Goal: Entertainment & Leisure: Consume media (video, audio)

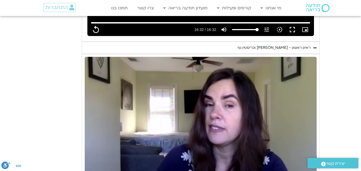
type input "992.52"
click at [169, 110] on div "Skip ad 15:04 play_arrow 20:12 / 46:57 volume_up Mute tune Resolution Auto 720p…" at bounding box center [201, 122] width 232 height 131
type input "1212.807589"
type input "992.52"
type input "1212.853946"
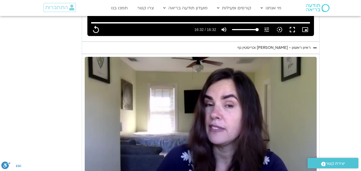
type input "992.52"
type input "1212.986104"
type input "992.52"
type input "1213.113881"
type input "992.52"
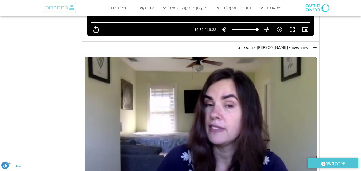
type input "1213.252905"
type input "992.52"
type input "1213.387882"
type input "992.52"
type input "1213.519967"
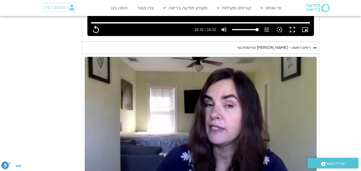
type input "992.52"
type input "1213.654397"
type input "992.52"
type input "1213.786921"
type input "992.52"
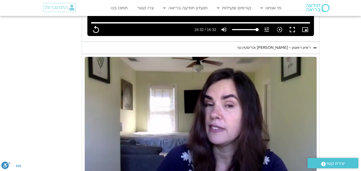
type input "1213.921802"
type input "992.52"
type input "1214.053928"
type input "992.52"
type input "1214.314215"
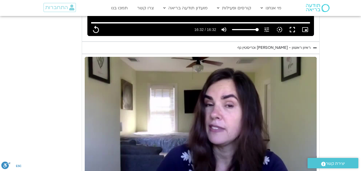
type input "992.52"
type input "1214.38993"
click at [334, 121] on section "יום ראשון - חמלה עצמית השבוע שלנו מתחיל מהבסיס, תרגול של חמלה עצמית – נוכחת וקש…" at bounding box center [180, 13] width 361 height 403
type input "992.52"
type input "1335.439311"
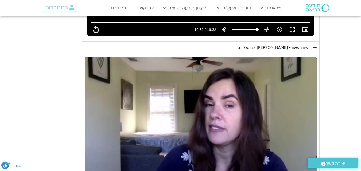
type input "992.52"
type input "1335.571285"
type input "992.52"
type input "1335.711998"
type input "992.52"
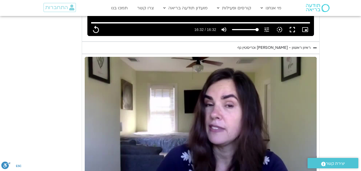
type input "1335.839962"
type input "992.52"
type input "1335.956222"
type input "992.52"
type input "1336.090111"
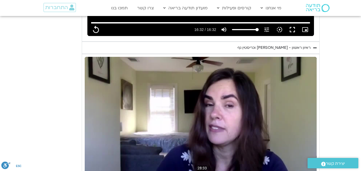
type input "992.52"
type input "1336.210871"
type input "992.52"
type input "1336.347083"
type input "992.52"
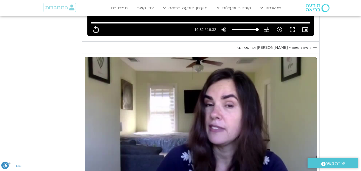
type input "1336.481204"
type input "992.52"
type input "1336.608706"
type input "992.52"
type input "1336.739125"
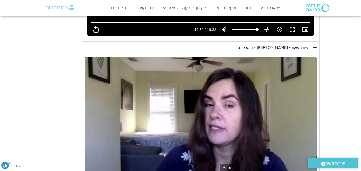
type input "992.52"
type input "1336.865448"
type input "992.52"
type input "1336.99457"
type input "992.52"
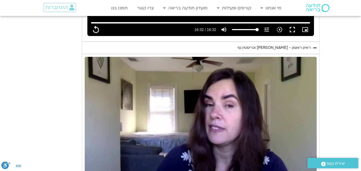
type input "1337.127808"
type input "992.52"
type input "1337.257735"
type input "992.52"
type input "1337.390818"
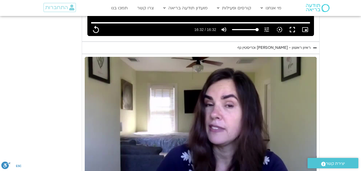
type input "992.52"
type input "1337.523571"
type input "992.52"
type input "1337.660934"
type input "992.52"
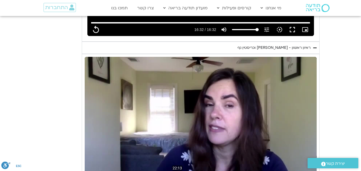
type input "1337.790726"
type input "992.52"
type input "1337.924477"
type input "992.52"
type input "1338.058341"
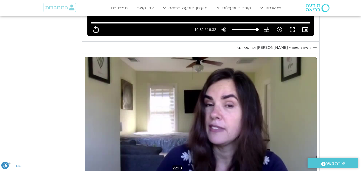
type input "992.52"
type input "1338.184297"
type input "992.52"
type input "1338.324079"
type input "992.52"
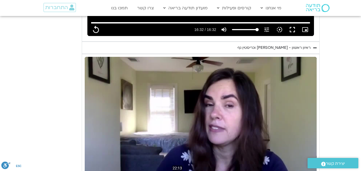
type input "1338.457893"
type input "992.52"
type input "1338.592367"
click at [196, 171] on input "Seek" at bounding box center [201, 174] width 224 height 3
type input "992.52"
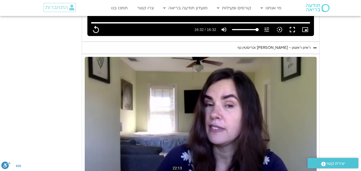
type input "1338.640561"
type input "992.52"
type input "1338.775573"
type input "992.52"
type input "1338.907591"
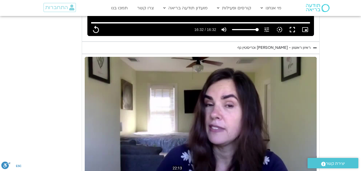
type input "992.52"
type input "1339.042967"
type input "992.52"
type input "1339.174355"
type input "992.52"
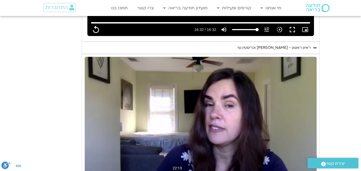
type input "1339.434033"
type input "992.52"
type input "1339.559587"
type input "992.52"
type input "1339.67544"
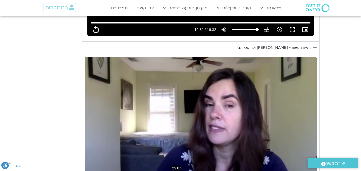
type input "992.52"
type input "1339.693647"
type input "992.52"
type input "1339.825299"
type input "992.52"
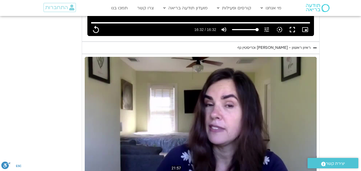
type input "1339.958284"
click at [195, 171] on input "Seek" at bounding box center [201, 174] width 224 height 3
type input "992.52"
type input "1340.007138"
type input "992.52"
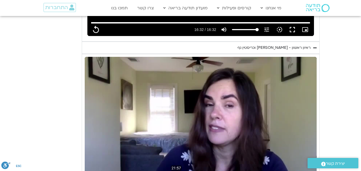
type input "1340.140234"
type input "992.52"
type input "1340.272595"
type input "992.52"
type input "1340.407568"
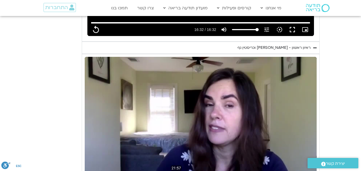
type input "992.52"
type input "1340.539005"
type input "992.52"
type input "1340.674077"
type input "992.52"
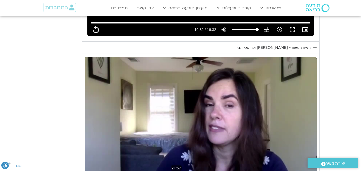
type input "1340.805657"
type input "992.52"
type input "1340.939547"
type input "992.52"
type input "1341.07288"
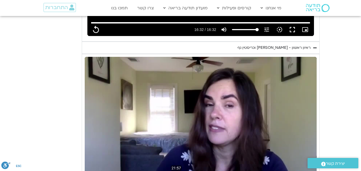
type input "992.52"
type input "1341.205767"
type input "992.52"
type input "1341.339848"
type input "992.52"
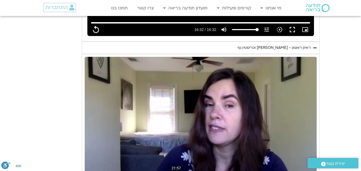
type input "1341.473383"
type input "992.52"
type input "1341.608467"
type input "992.52"
type input "1341.740487"
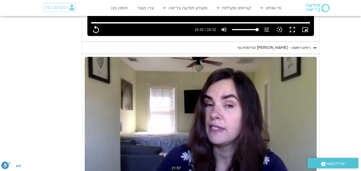
type input "992.52"
type input "1341.875694"
type input "992.52"
type input "1342.133841"
type input "992.52"
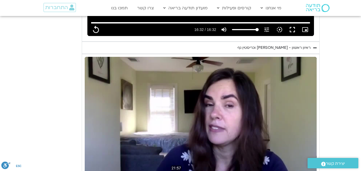
type input "1342.258987"
type input "992.52"
type input "1342.375413"
type input "992.52"
type input "1342.523233"
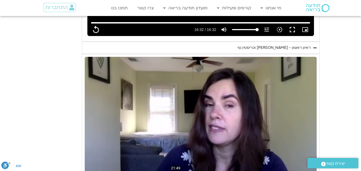
type input "992.52"
type input "1342.650969"
type input "992.52"
type input "1308.73508581502"
type input "992.52"
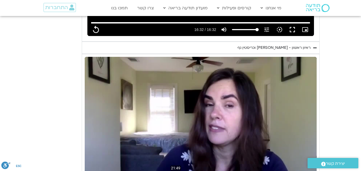
click at [194, 171] on input "Seek" at bounding box center [201, 174] width 224 height 3
type input "1308.735085"
type input "992.52"
type input "1308.749513"
type input "992.52"
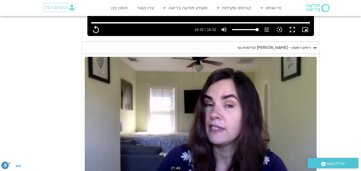
type input "1308.87109"
type input "992.52"
type input "1309.005546"
type input "992.52"
type input "1309.138982"
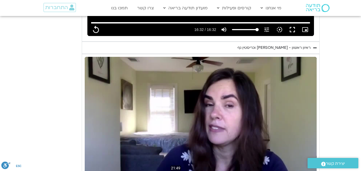
type input "992.52"
type input "1309.272245"
type input "992.52"
type input "1309.407348"
type input "992.52"
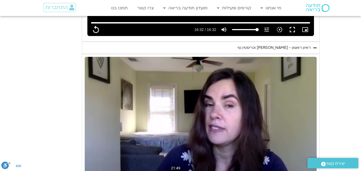
type input "1309.538919"
type input "992.52"
type input "1309.672507"
type input "992.52"
type input "1309.931947"
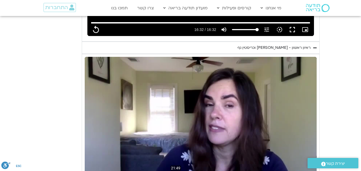
type input "992.52"
type input "1310.059353"
type input "992.52"
type input "1310.158143"
type input "992.52"
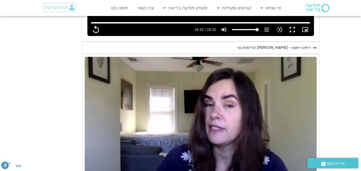
type input "1310.324444"
type input "992.52"
type input "1310.440533"
type input "992.52"
type input "1310.459115"
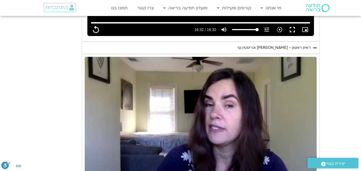
type input "992.52"
type input "1310.591358"
type input "992.52"
type input "1310.723676"
type input "992.52"
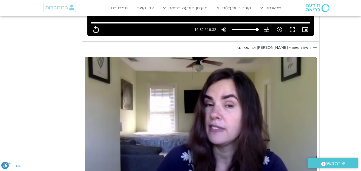
type input "1310.856549"
type input "992.52"
type input "1310.98915"
type input "992.52"
type input "1311.24221"
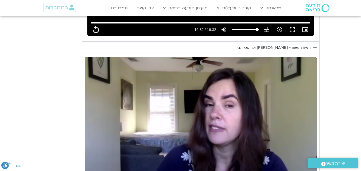
type input "992.52"
type input "1311.276496"
type input "992.52"
type input "1311.391078"
type input "992.52"
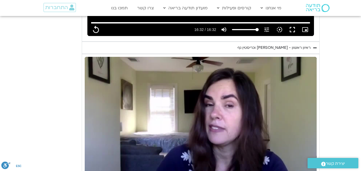
type input "1311.523729"
type input "992.52"
type input "1311.658187"
type input "992.52"
type input "1311.788495"
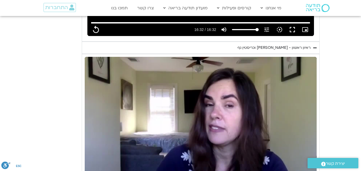
type input "992.52"
type input "1311.92503"
type input "992.52"
type input "1312.057699"
type input "992.52"
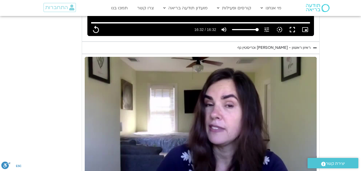
type input "1312.190636"
type input "992.52"
type input "1312.324734"
type input "992.52"
type input "1312.45906"
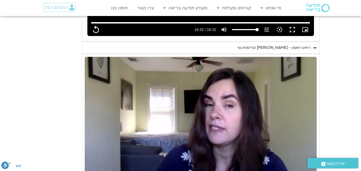
click at [204, 97] on div "Skip ad 21:49 pause 25:14 / 46:57 volume_up Mute tune Resolution Auto 720p slow…" at bounding box center [201, 122] width 232 height 131
click at [206, 81] on div "Skip ad 21:49 play_arrow 25:14 / 46:57 volume_up Mute tune Resolution Auto 720p…" at bounding box center [201, 122] width 232 height 131
click at [207, 171] on input "Seek" at bounding box center [201, 174] width 224 height 3
click at [206, 171] on input "Seek" at bounding box center [201, 174] width 224 height 3
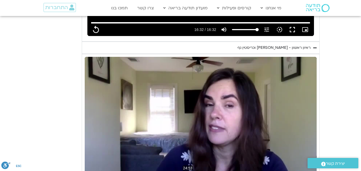
click at [206, 171] on input "Seek" at bounding box center [201, 174] width 224 height 3
click at [185, 83] on div "Skip ad 19:42 pause 25:27 / 46:57 volume_up Mute tune Resolution Auto 720p slow…" at bounding box center [201, 122] width 232 height 131
click at [200, 75] on div "Skip ad 19:42 play_arrow 25:27 / 46:57 volume_up Mute tune Resolution Auto 720p…" at bounding box center [201, 122] width 232 height 131
click at [207, 171] on input "Seek" at bounding box center [201, 174] width 224 height 3
click at [208, 171] on input "Seek" at bounding box center [201, 174] width 224 height 3
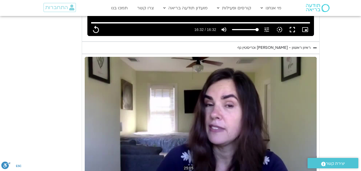
click at [207, 171] on input "Seek" at bounding box center [201, 174] width 224 height 3
click at [208, 117] on div "Skip ad 25:05 pause 25:05 / 46:57 volume_up Mute tune Resolution Auto 720p slow…" at bounding box center [201, 122] width 232 height 131
click at [208, 117] on div "Skip ad 25:05 play_arrow 25:06 / 46:57 volume_up Mute tune Resolution Auto 720p…" at bounding box center [201, 122] width 232 height 131
click at [208, 171] on input "Seek" at bounding box center [201, 174] width 224 height 3
click at [207, 171] on input "Seek" at bounding box center [201, 174] width 224 height 3
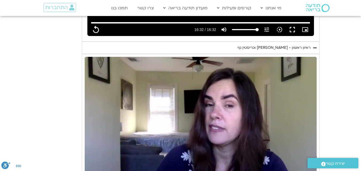
click at [214, 104] on div "Skip ad 25:09 pause 26:22 / 46:57 volume_up Mute tune Resolution Auto 720p slow…" at bounding box center [201, 122] width 232 height 131
click at [214, 100] on div "Skip ad 25:09 play_arrow 26:22 / 46:57 volume_up Mute tune Resolution Auto 720p…" at bounding box center [201, 122] width 232 height 131
click at [207, 110] on div "Skip ad 25:38 pause 27:43 / 46:57 volume_up Mute tune Resolution Auto 720p slow…" at bounding box center [201, 122] width 232 height 131
click at [122, 109] on div "Skip ad 1:23 pause 28:44 / 46:57 volume_up Mute tune Resolution Auto 720p slow_…" at bounding box center [201, 122] width 232 height 131
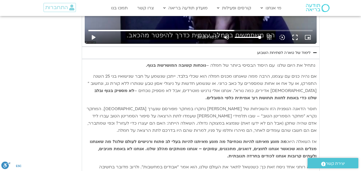
scroll to position [562, 0]
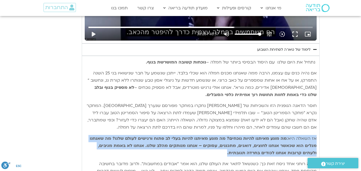
click at [286, 135] on p "אז השאלה היא: מה מונע מאיתנו להיות נוכחים? מה מונע מאיתנו להיות בעלי לב פתוח ור…" at bounding box center [201, 146] width 232 height 22
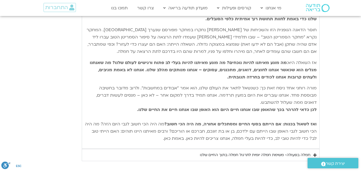
scroll to position [641, 0]
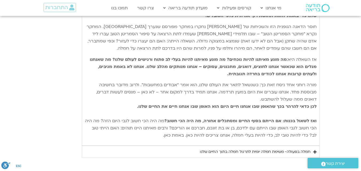
click at [272, 149] on div "חמלה בפעולה- משימת חמלה יומית לתרגול חמלה בתוך החיים שלנו" at bounding box center [255, 152] width 111 height 6
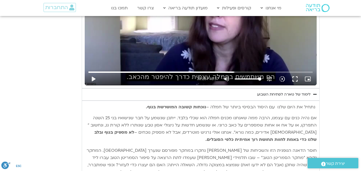
scroll to position [505, 0]
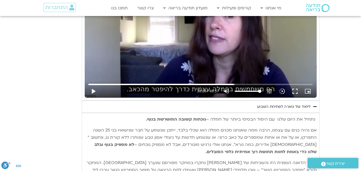
click at [285, 104] on div "לימוד של טארה לפתיחת השבוע" at bounding box center [283, 107] width 53 height 6
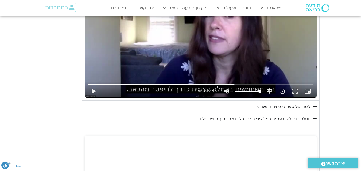
click at [285, 104] on div "לימוד של טארה לפתיחת השבוע" at bounding box center [283, 107] width 53 height 6
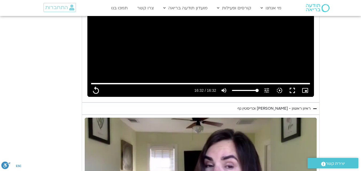
scroll to position [304, 0]
